Goal: Task Accomplishment & Management: Complete application form

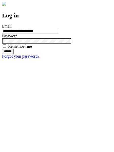
type input "**********"
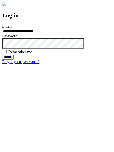
click at [14, 60] on input "******" at bounding box center [8, 57] width 12 height 5
